Goal: Task Accomplishment & Management: Manage account settings

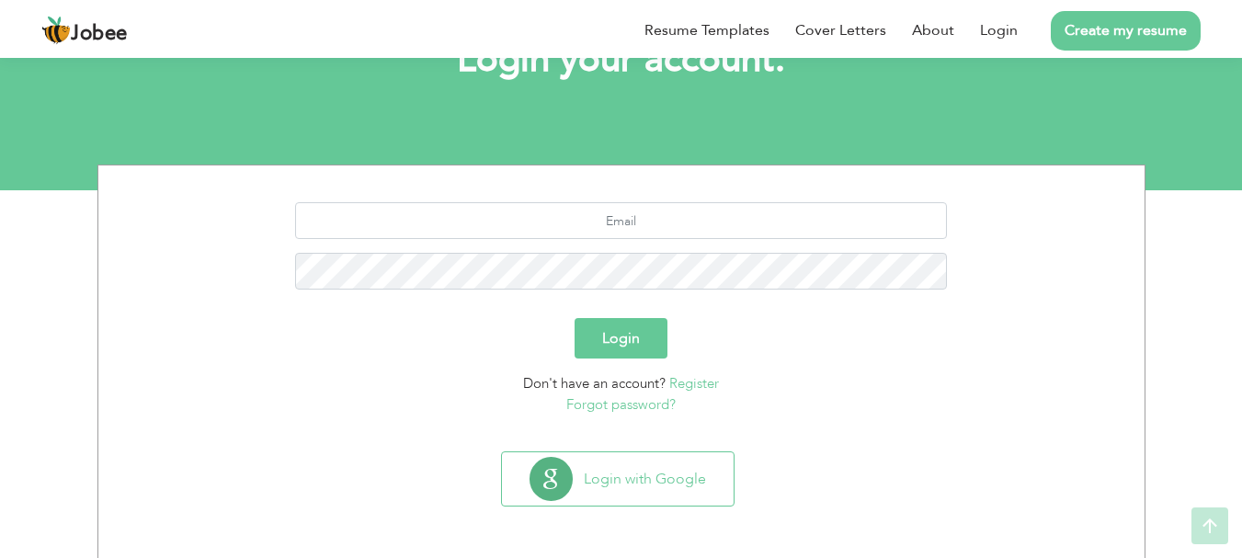
scroll to position [140, 0]
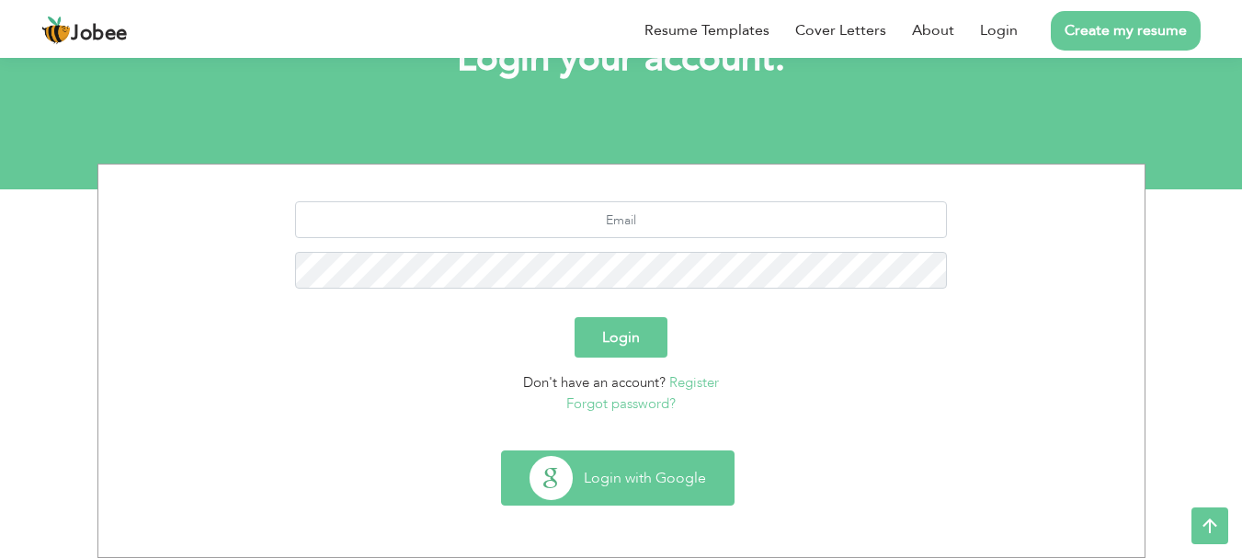
click at [566, 482] on button "Login with Google" at bounding box center [618, 477] width 232 height 53
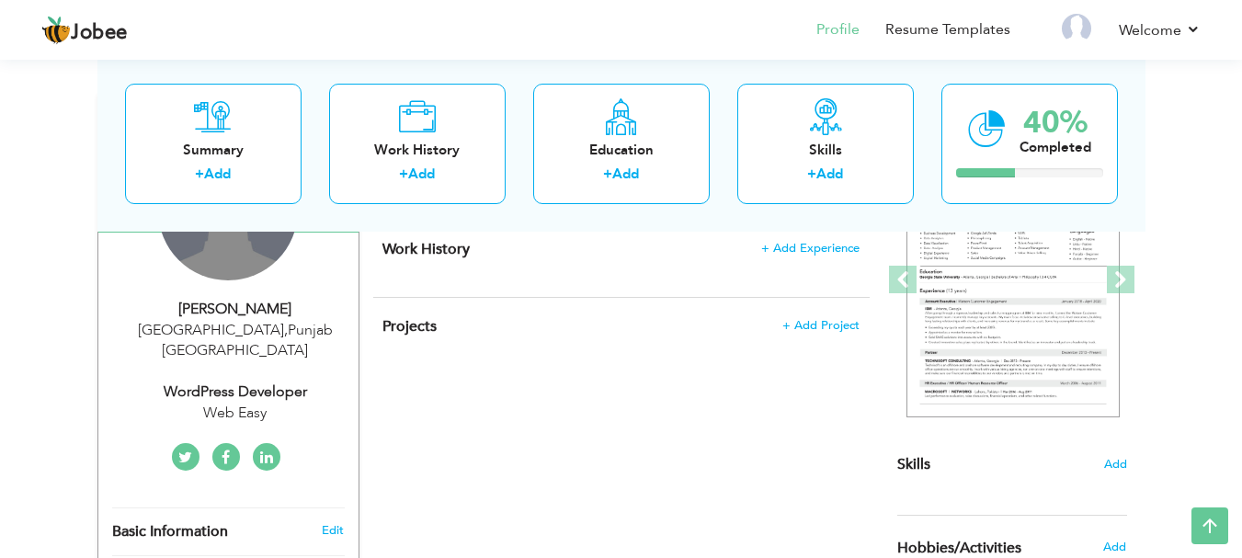
scroll to position [161, 0]
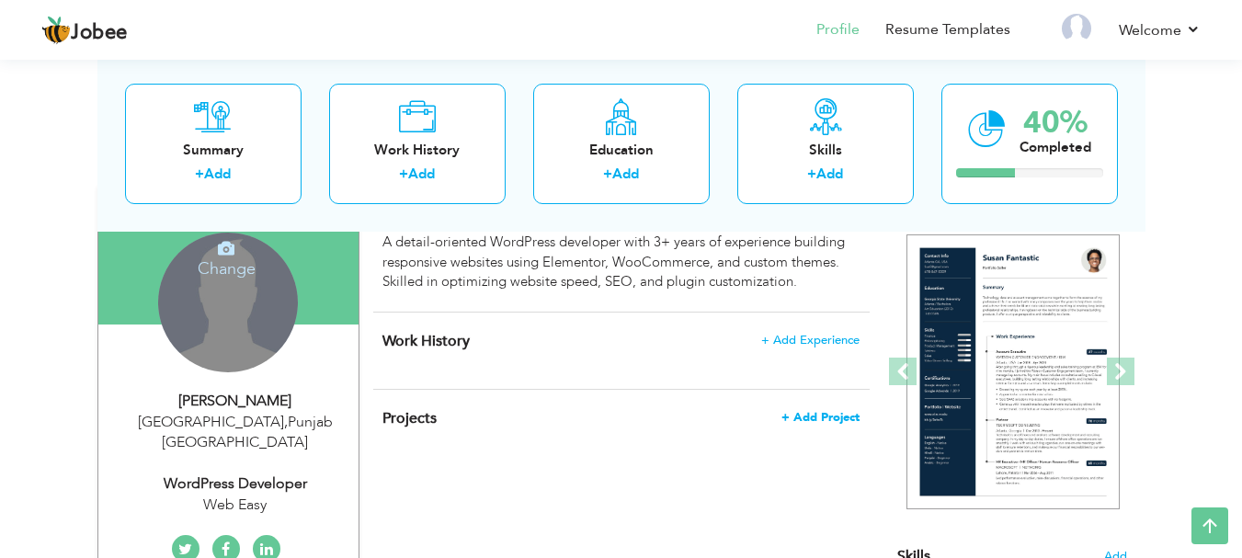
click at [787, 417] on span "+ Add Project" at bounding box center [821, 417] width 78 height 13
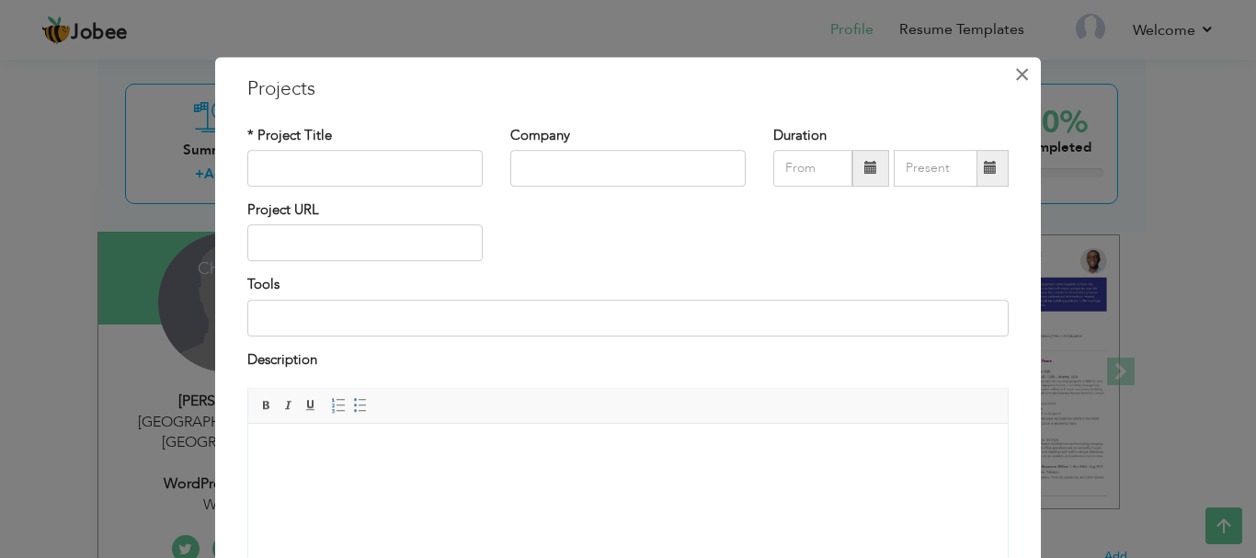
click at [1014, 83] on span "×" at bounding box center [1022, 74] width 16 height 33
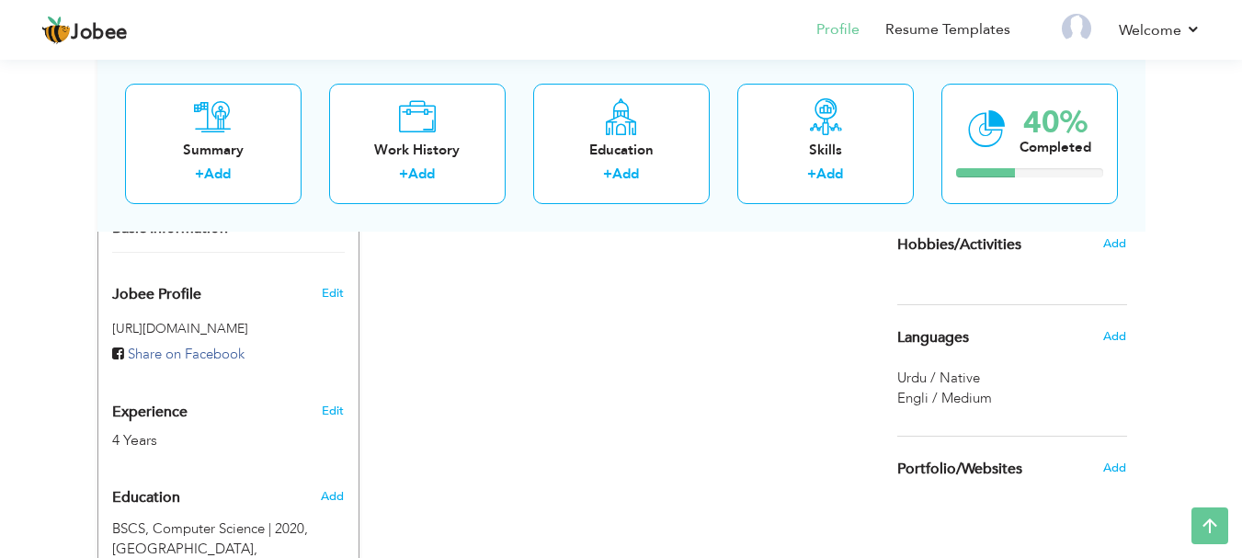
scroll to position [529, 0]
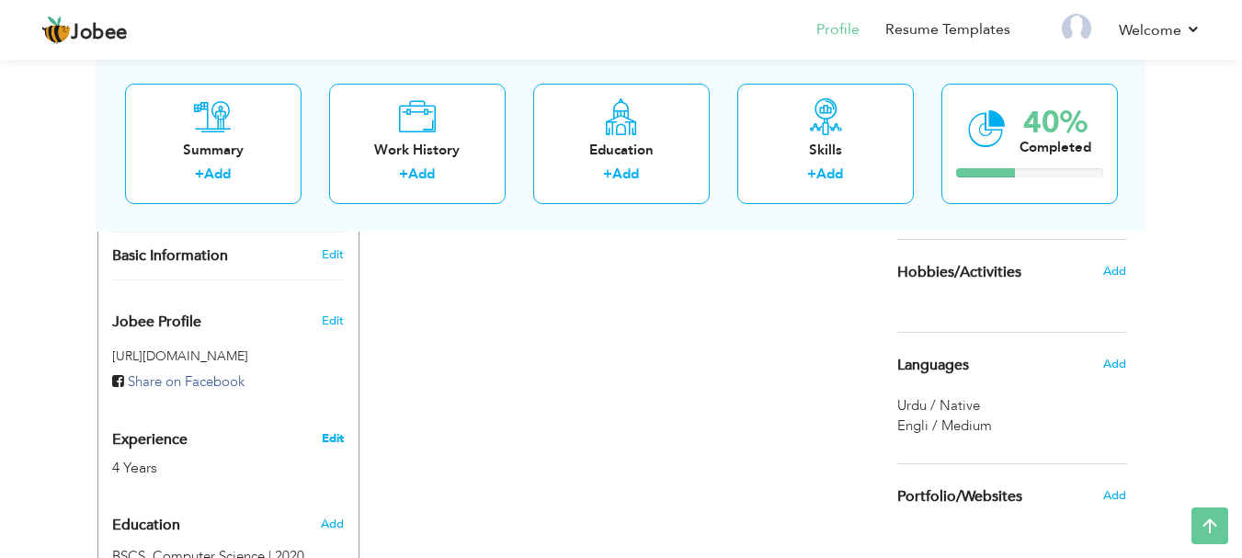
click at [325, 430] on link "Edit" at bounding box center [333, 438] width 22 height 17
type input "Iram"
type input "[PERSON_NAME]"
type input "03234998238"
select select "number:166"
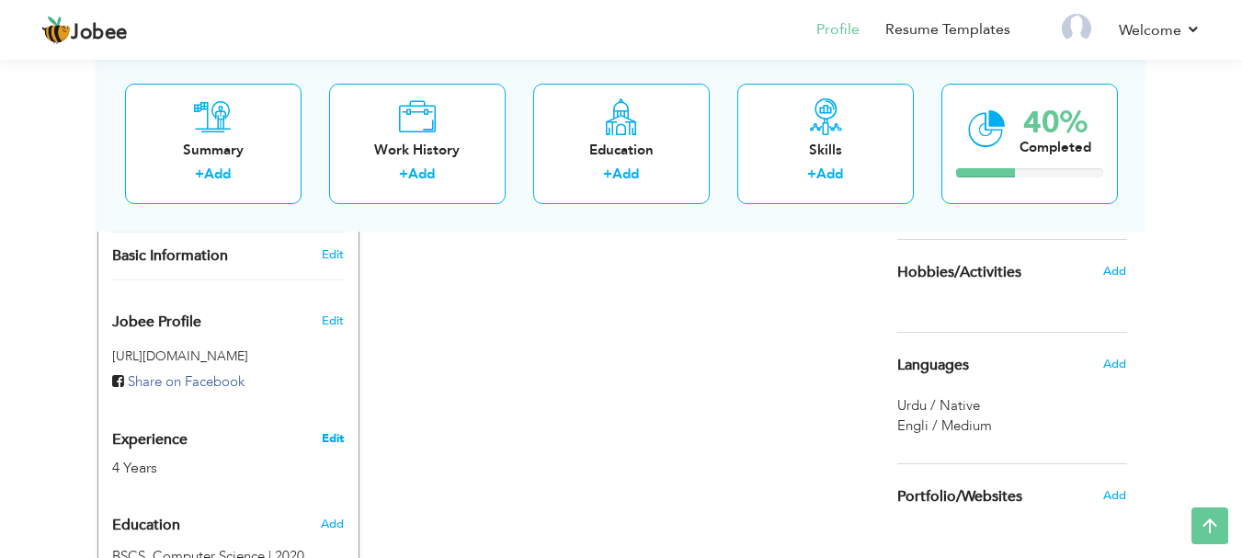
type input "[GEOGRAPHIC_DATA]"
select select "number:6"
type input "Web Easy"
type input "WordPress Developer"
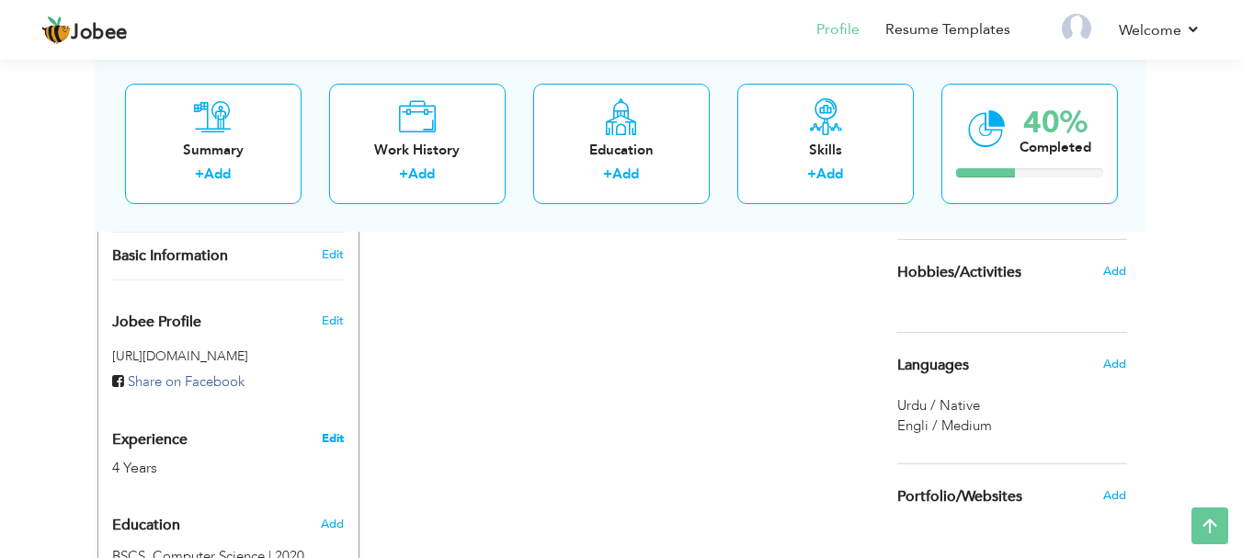
type input "[URL][DOMAIN_NAME]"
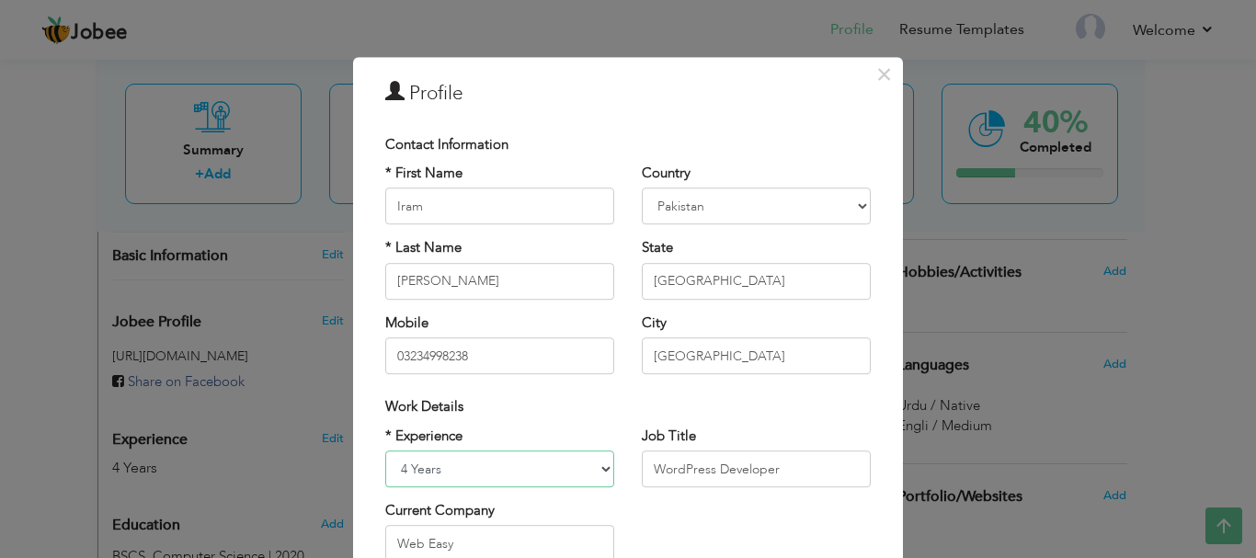
click at [430, 465] on select "Entry Level Less than 1 Year 1 Year 2 Years 3 Years 4 Years 5 Years 6 Years 7 Y…" at bounding box center [499, 469] width 229 height 37
select select "number:5"
click at [385, 451] on select "Entry Level Less than 1 Year 1 Year 2 Years 3 Years 4 Years 5 Years 6 Years 7 Y…" at bounding box center [499, 469] width 229 height 37
click at [879, 75] on span "×" at bounding box center [884, 74] width 16 height 33
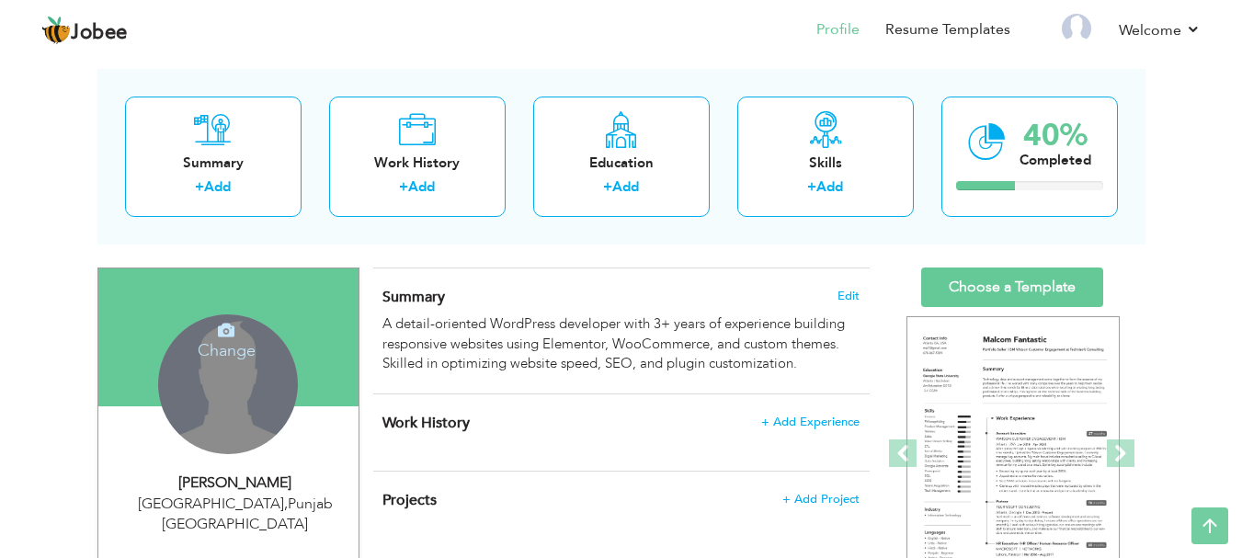
scroll to position [0, 0]
